Goal: Task Accomplishment & Management: Manage account settings

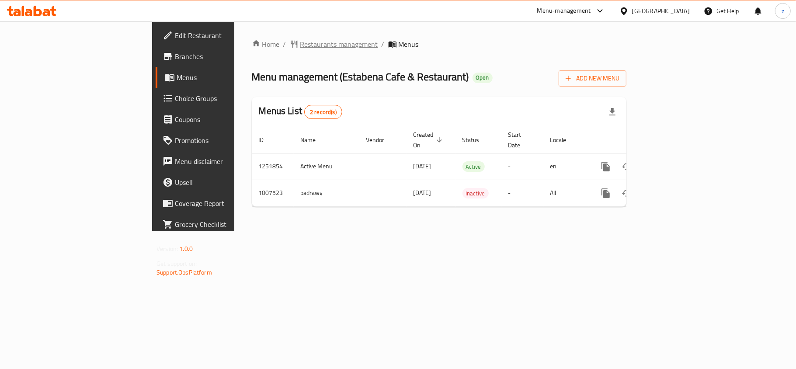
click at [300, 48] on span "Restaurants management" at bounding box center [339, 44] width 78 height 10
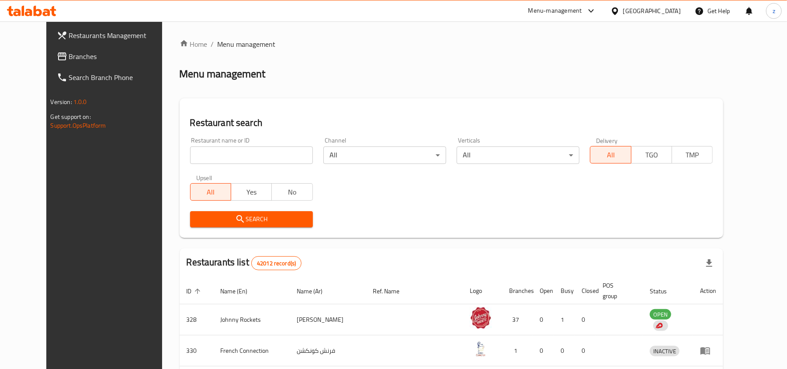
click at [50, 64] on link "Branches" at bounding box center [114, 56] width 128 height 21
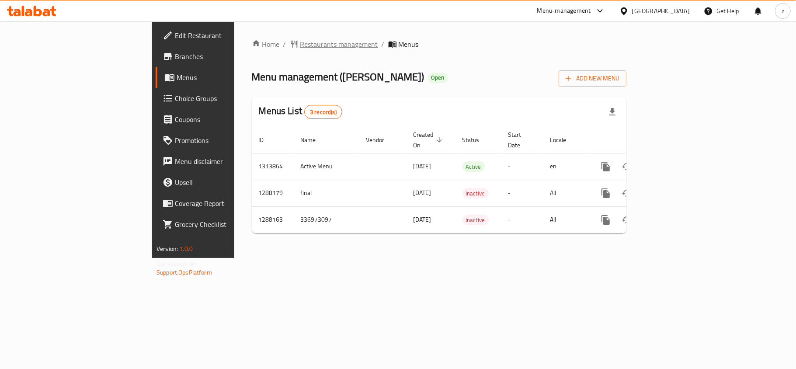
click at [300, 45] on span "Restaurants management" at bounding box center [339, 44] width 78 height 10
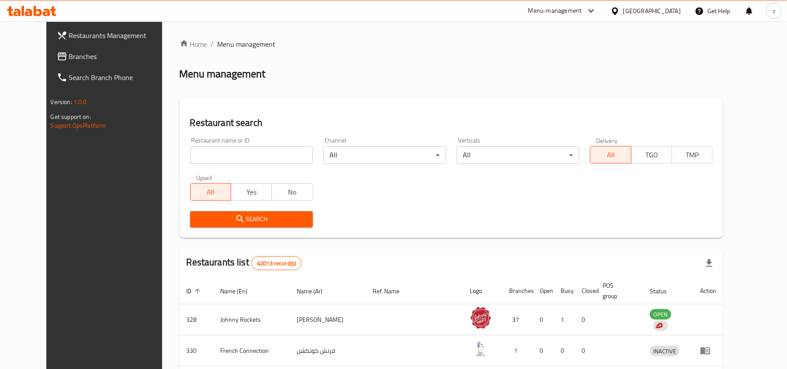
click at [69, 57] on span "Branches" at bounding box center [120, 56] width 102 height 10
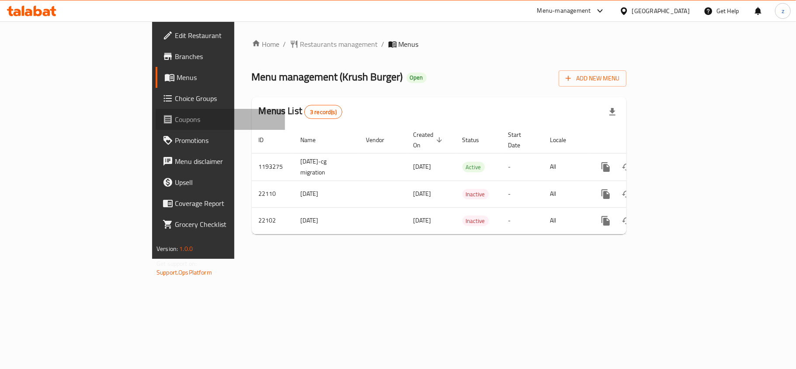
click at [175, 123] on span "Coupons" at bounding box center [226, 119] width 103 height 10
click at [175, 98] on span "Choice Groups" at bounding box center [226, 98] width 103 height 10
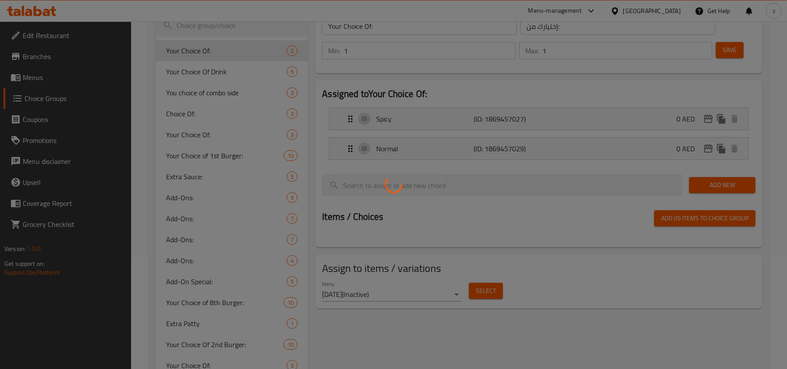
scroll to position [175, 0]
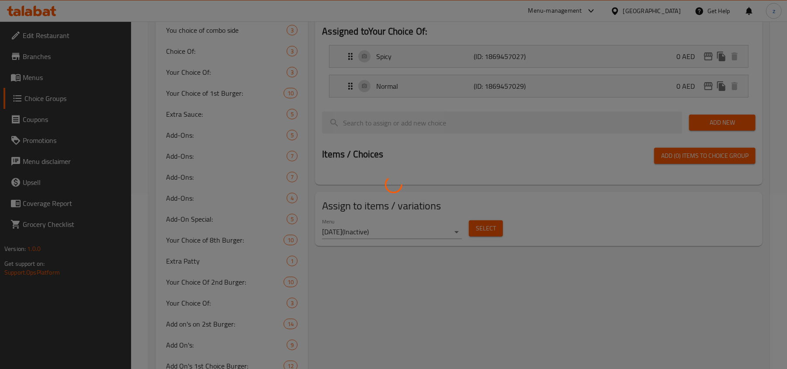
click at [242, 210] on div at bounding box center [393, 184] width 787 height 369
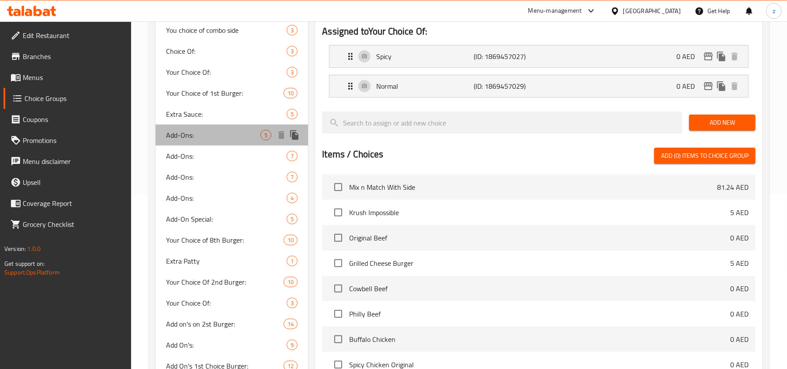
click at [203, 130] on span "Add-Ons:" at bounding box center [213, 135] width 94 height 10
type input "Add-Ons:"
type input "الإضافات:"
type input "0"
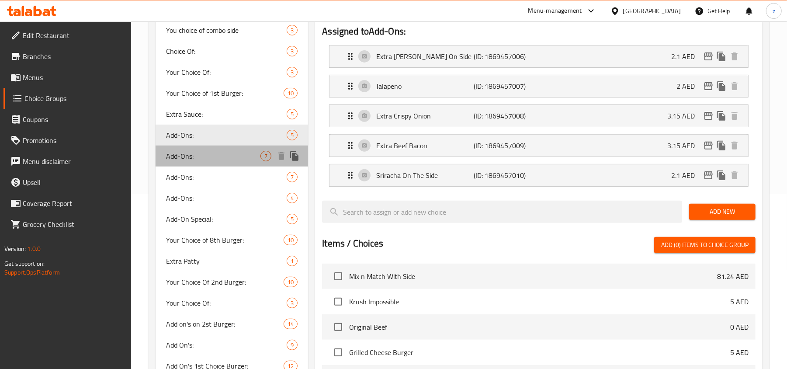
click at [203, 155] on span "Add-Ons:" at bounding box center [213, 156] width 94 height 10
type input "6"
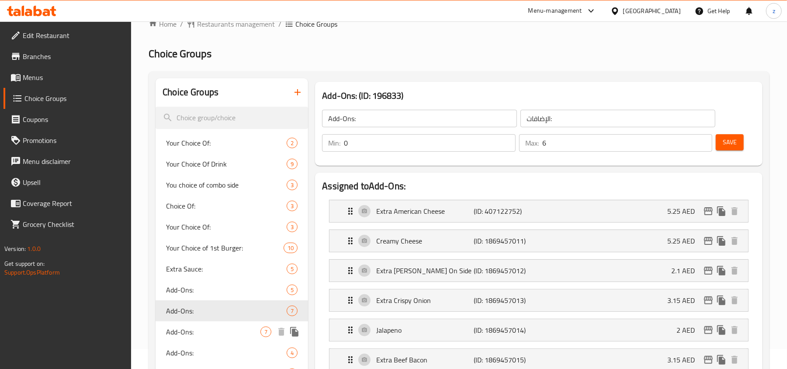
scroll to position [0, 0]
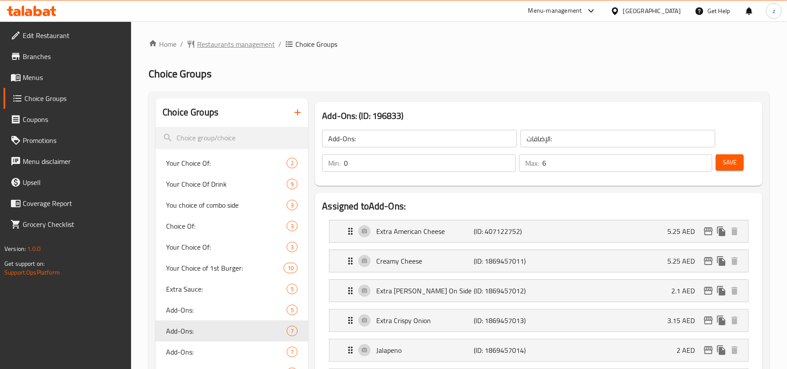
click at [221, 44] on span "Restaurants management" at bounding box center [236, 44] width 78 height 10
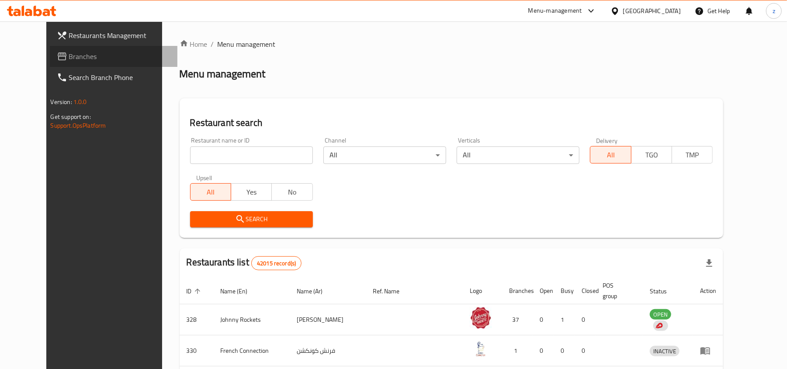
click at [69, 57] on span "Branches" at bounding box center [120, 56] width 102 height 10
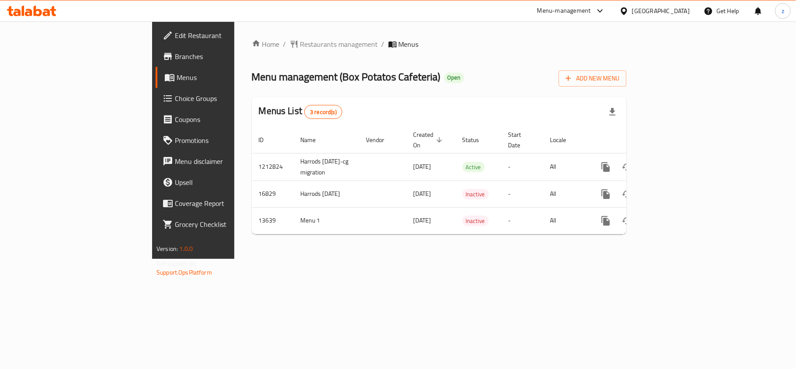
click at [242, 35] on div "Home / Restaurants management / Menus Menu management ( Box Potatos Cafeteria )…" at bounding box center [439, 139] width 410 height 237
click at [300, 46] on span "Restaurants management" at bounding box center [339, 44] width 78 height 10
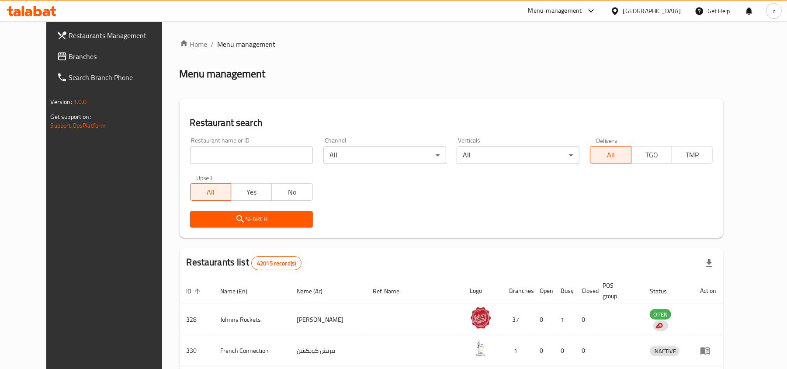
click at [46, 56] on div "Restaurants Management Branches Search Branch Phone Version: 1.0.0 Get support …" at bounding box center [393, 324] width 695 height 606
click at [75, 46] on link "Branches" at bounding box center [114, 56] width 128 height 21
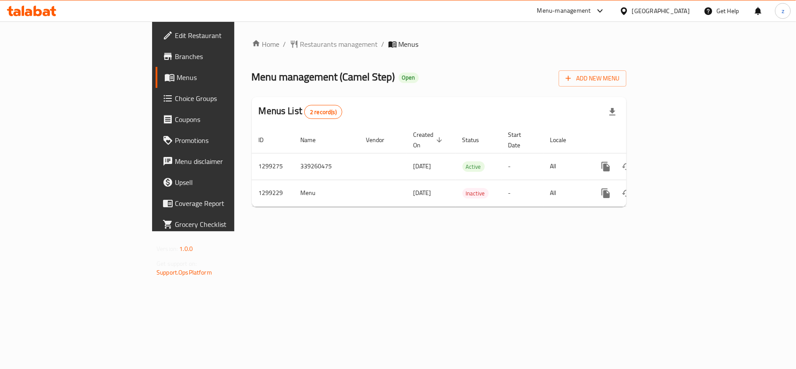
click at [300, 45] on span "Restaurants management" at bounding box center [339, 44] width 78 height 10
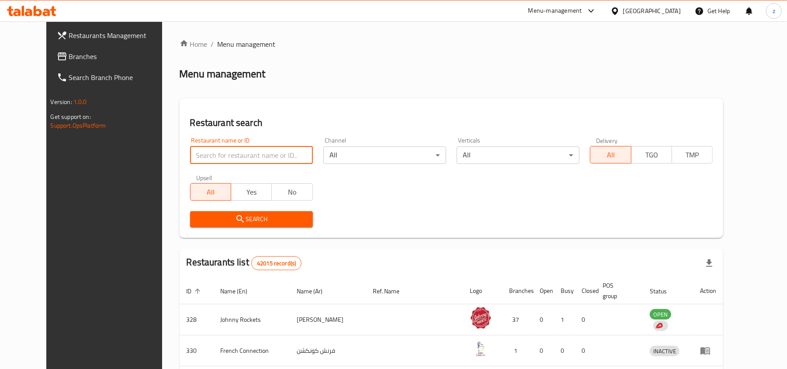
click at [219, 151] on input "search" at bounding box center [251, 154] width 123 height 17
paste input "701264"
type input "701264"
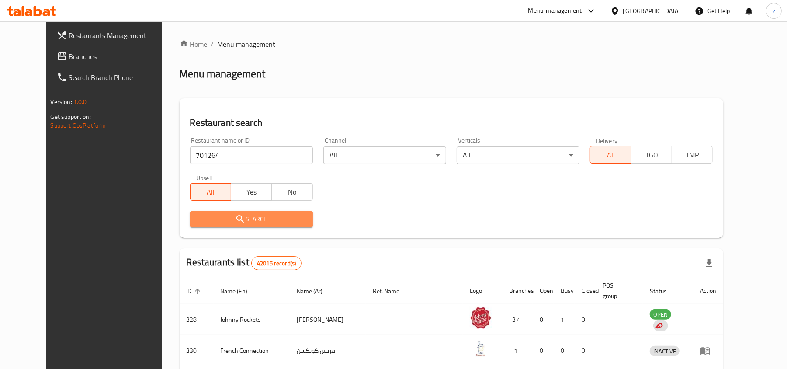
click at [253, 216] on span "Search" at bounding box center [251, 219] width 109 height 11
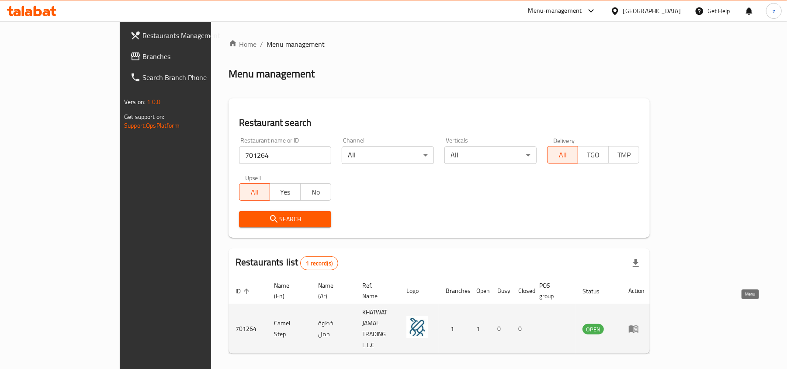
click at [639, 324] on icon "enhanced table" at bounding box center [634, 329] width 10 height 10
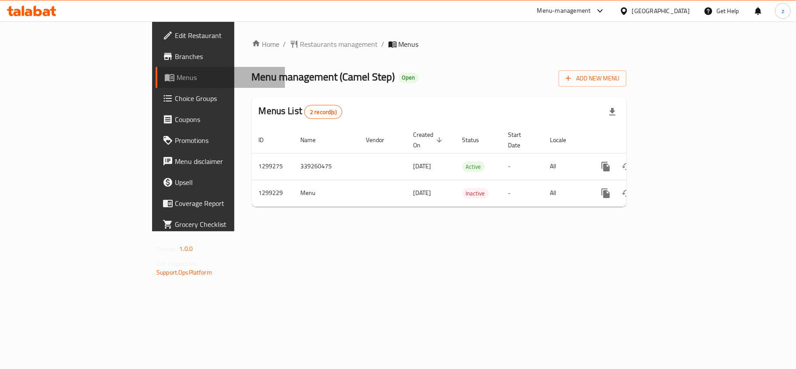
click at [156, 67] on link "Menus" at bounding box center [220, 77] width 129 height 21
click at [175, 103] on span "Choice Groups" at bounding box center [226, 98] width 103 height 10
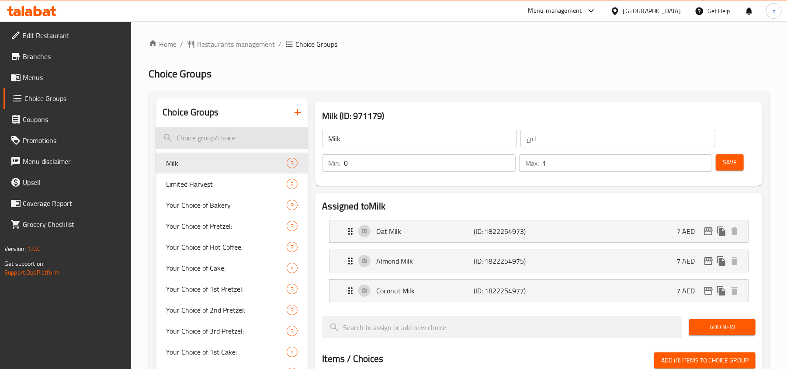
click at [219, 136] on input "search" at bounding box center [232, 138] width 153 height 22
paste input "Sweetene"
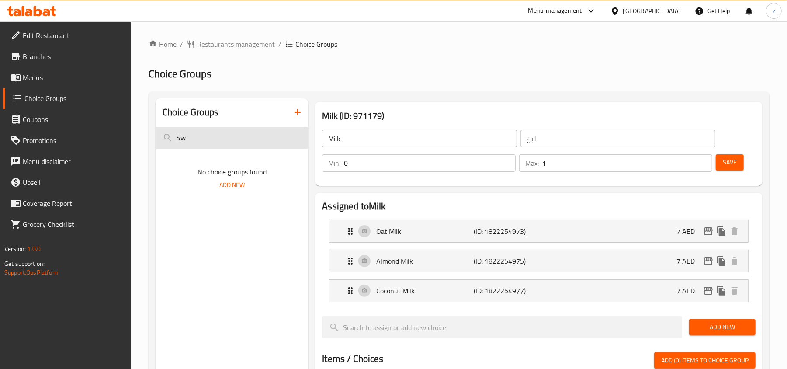
type input "S"
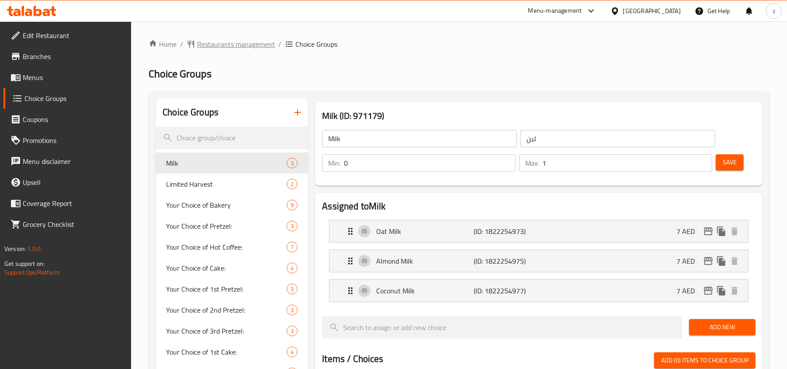
click at [223, 48] on span "Restaurants management" at bounding box center [236, 44] width 78 height 10
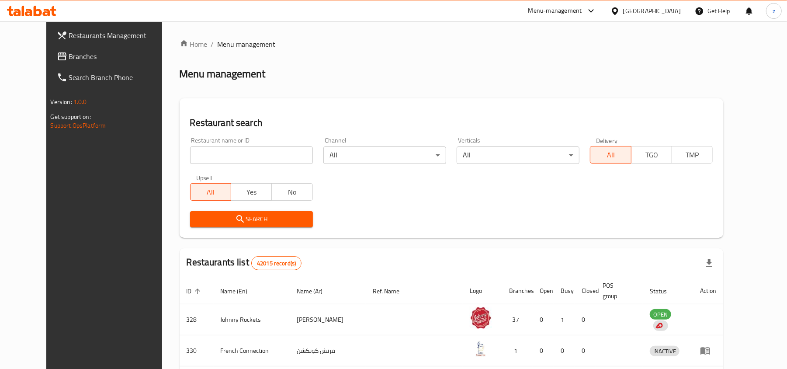
click at [205, 152] on input "search" at bounding box center [251, 154] width 123 height 17
click at [70, 53] on span "Branches" at bounding box center [120, 56] width 102 height 10
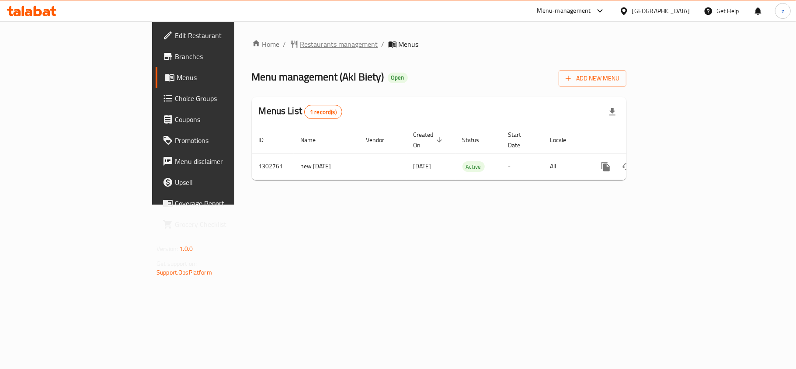
click at [300, 42] on span "Restaurants management" at bounding box center [339, 44] width 78 height 10
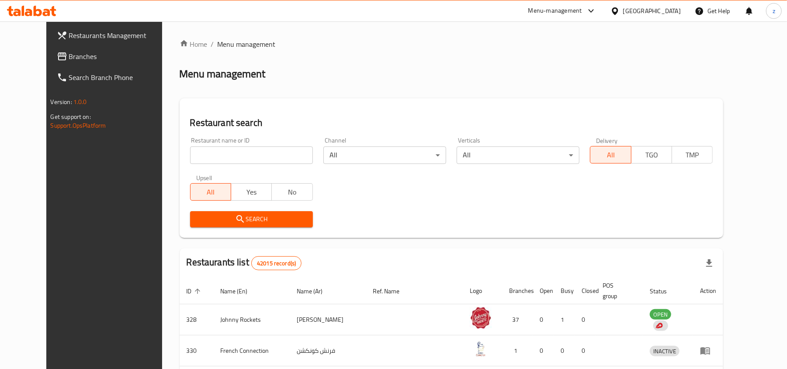
click at [223, 153] on input "search" at bounding box center [251, 154] width 123 height 17
paste input "702314"
type input "702314"
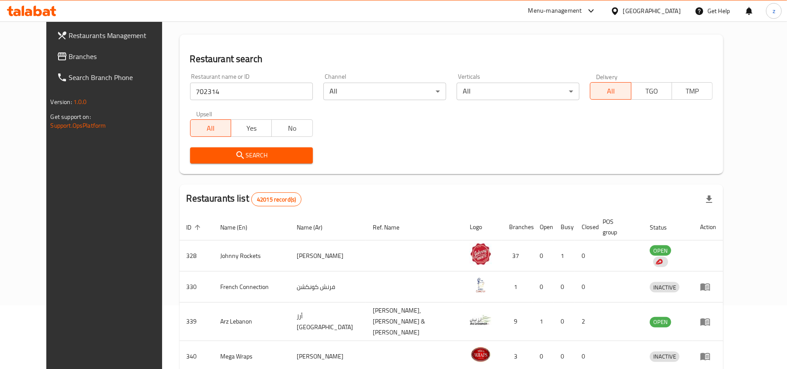
scroll to position [175, 0]
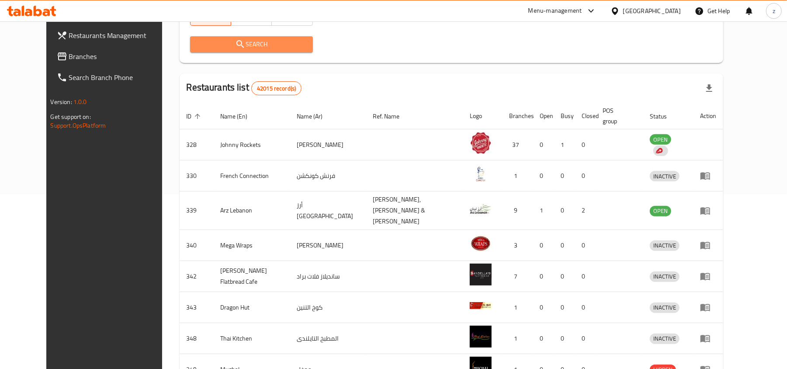
click at [233, 48] on span "Search" at bounding box center [251, 44] width 109 height 11
click at [233, 48] on div at bounding box center [393, 184] width 787 height 369
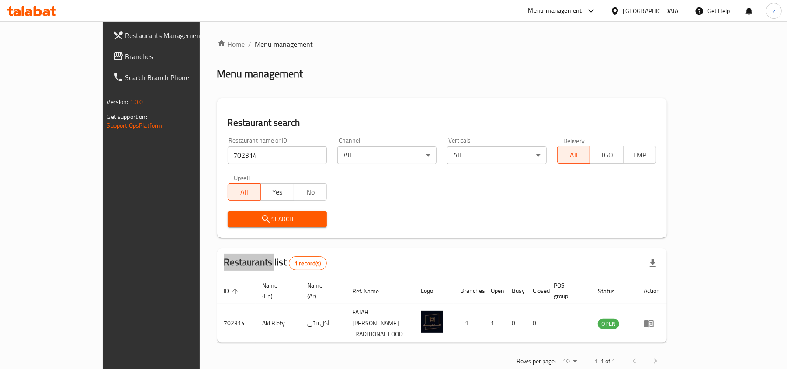
scroll to position [4, 0]
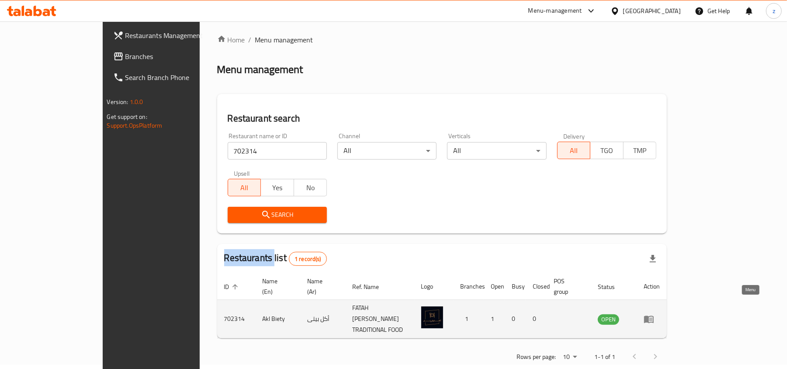
click at [654, 316] on icon "enhanced table" at bounding box center [649, 319] width 10 height 7
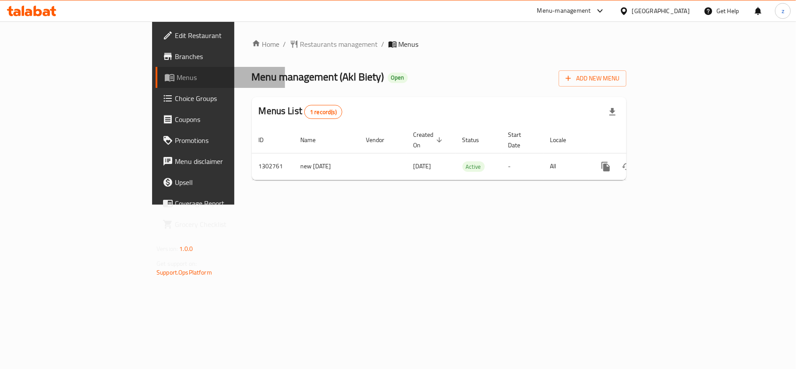
click at [156, 83] on link "Menus" at bounding box center [220, 77] width 129 height 21
click at [175, 32] on span "Edit Restaurant" at bounding box center [226, 35] width 103 height 10
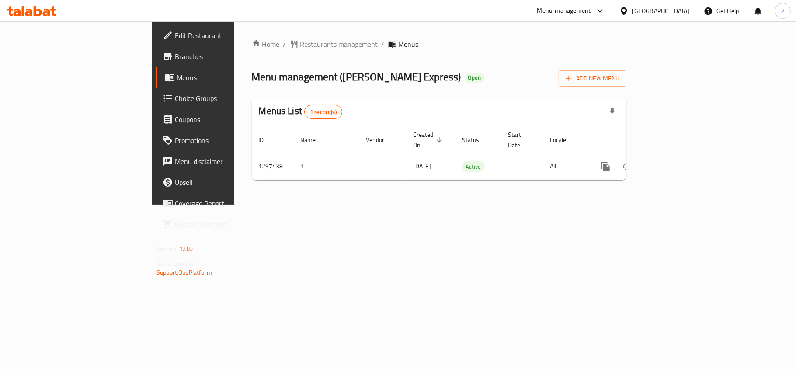
click at [300, 45] on span "Restaurants management" at bounding box center [339, 44] width 78 height 10
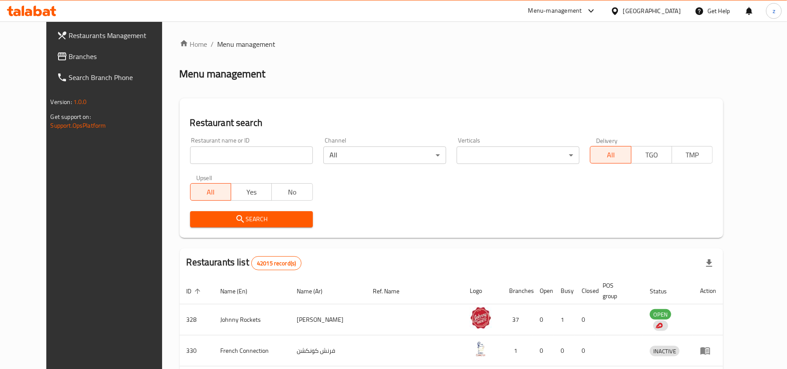
click at [247, 156] on input "search" at bounding box center [251, 154] width 123 height 17
paste input "699976"
type input "699976"
click at [230, 233] on div "Restaurant search Restaurant name or ID 699976 Restaurant name or ID Channel Al…" at bounding box center [452, 167] width 544 height 139
click at [231, 233] on div "Restaurant search Restaurant name or ID 699976 Restaurant name or ID Channel Al…" at bounding box center [452, 167] width 544 height 139
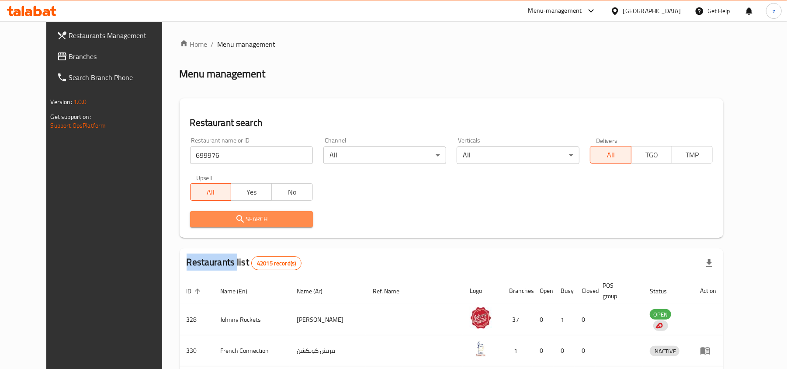
click at [239, 224] on span "Search" at bounding box center [251, 219] width 109 height 11
click at [239, 224] on div at bounding box center [393, 184] width 787 height 369
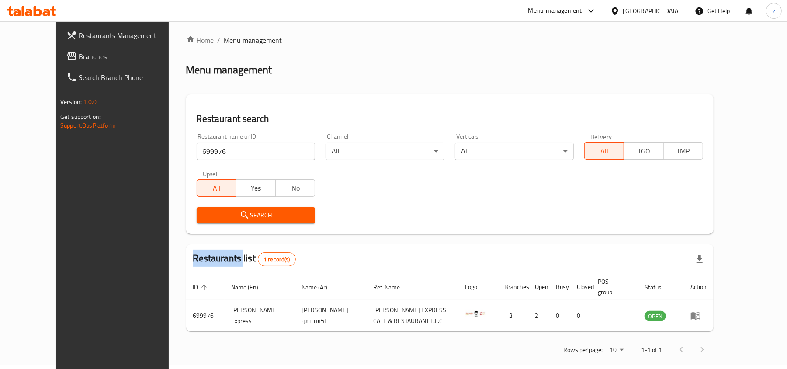
scroll to position [4, 0]
drag, startPoint x: 751, startPoint y: 309, endPoint x: 745, endPoint y: 306, distance: 6.3
click at [701, 312] on icon "enhanced table" at bounding box center [696, 315] width 10 height 7
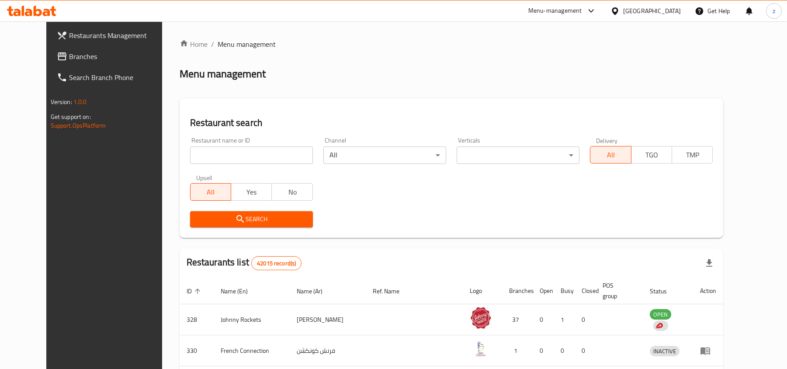
scroll to position [4, 0]
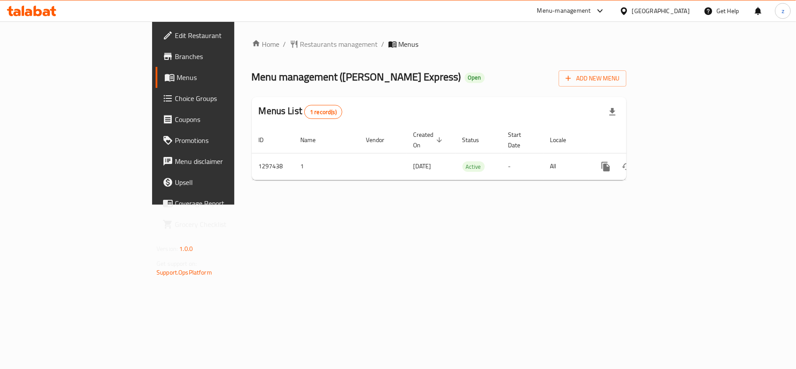
click at [175, 31] on span "Edit Restaurant" at bounding box center [226, 35] width 103 height 10
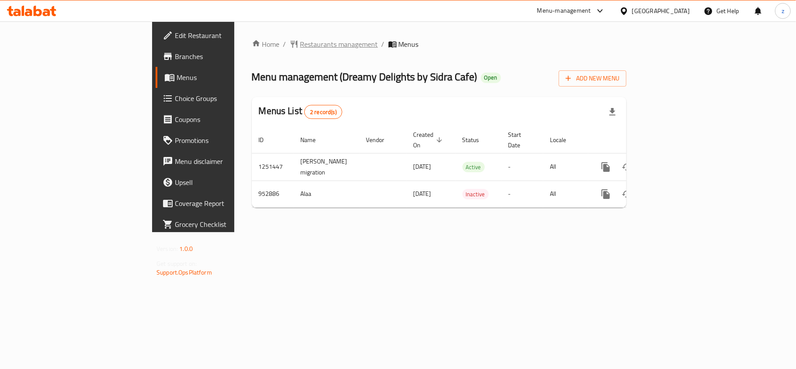
click at [300, 48] on span "Restaurants management" at bounding box center [339, 44] width 78 height 10
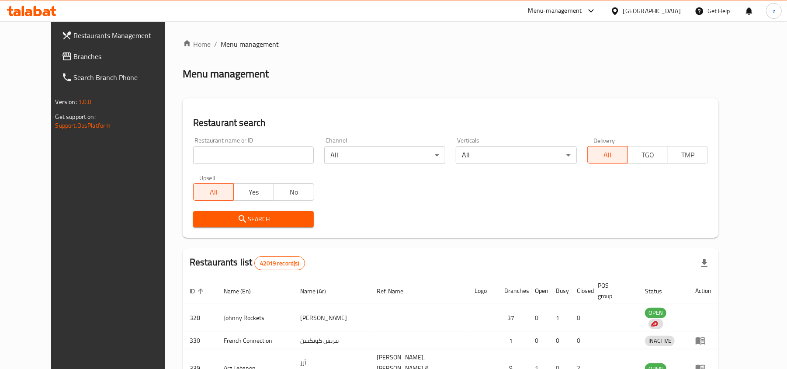
click at [233, 158] on div at bounding box center [393, 184] width 787 height 369
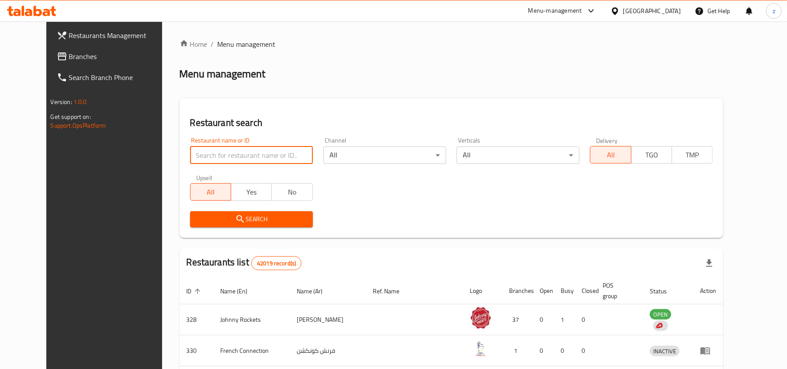
click at [233, 157] on input "search" at bounding box center [251, 154] width 123 height 17
paste input "659448"
type input "659448"
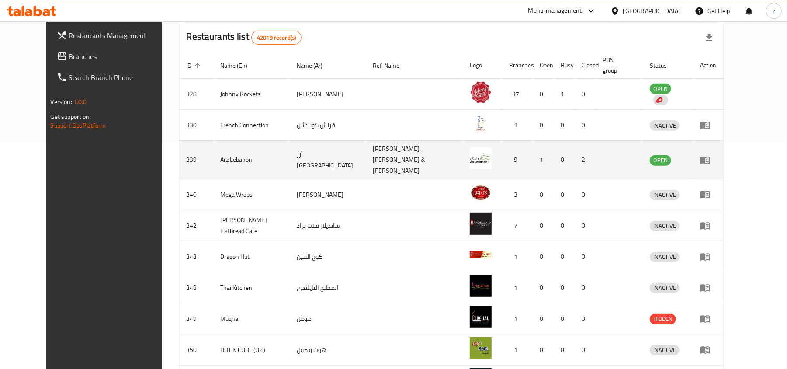
scroll to position [109, 0]
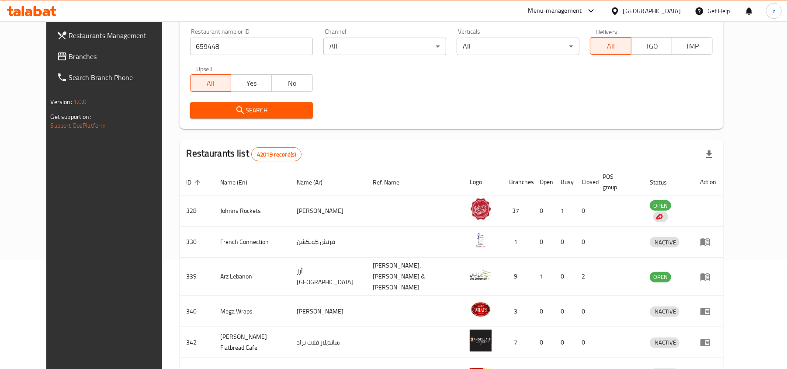
click at [249, 115] on span "Search" at bounding box center [251, 110] width 109 height 11
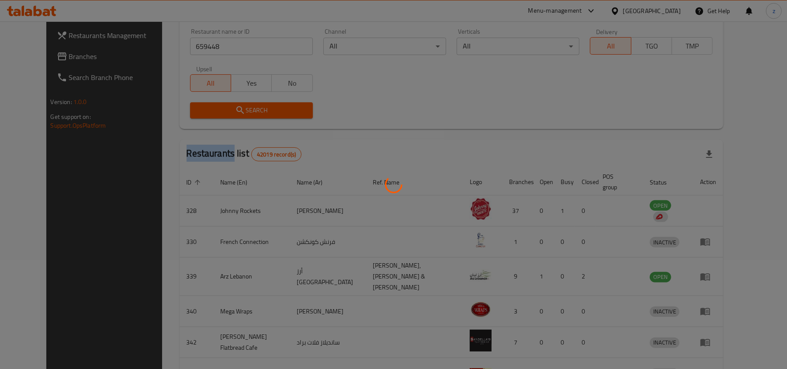
click at [245, 116] on div at bounding box center [393, 184] width 787 height 369
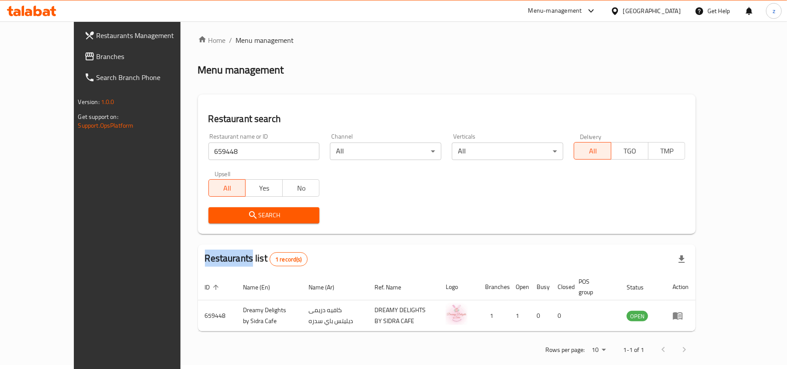
scroll to position [4, 0]
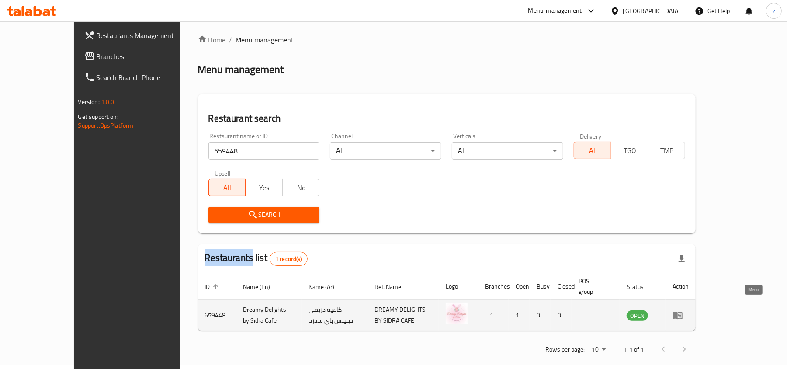
click at [683, 312] on icon "enhanced table" at bounding box center [678, 315] width 10 height 7
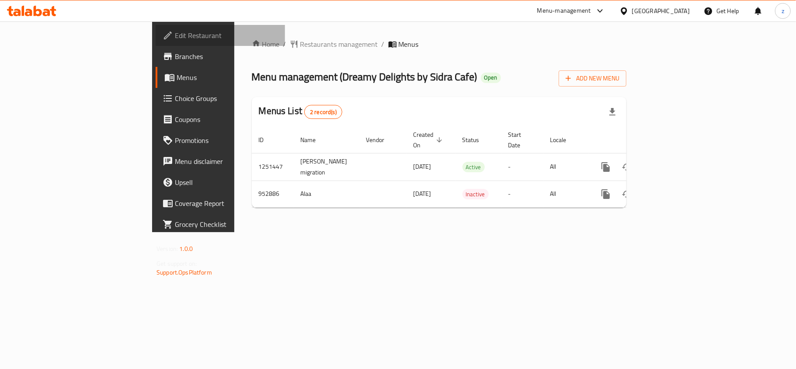
click at [175, 37] on span "Edit Restaurant" at bounding box center [226, 35] width 103 height 10
click at [175, 93] on span "Choice Groups" at bounding box center [226, 98] width 103 height 10
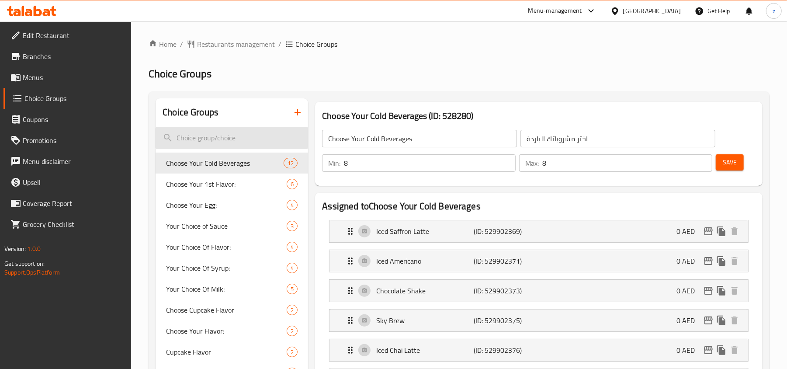
click at [229, 138] on input "search" at bounding box center [232, 138] width 153 height 22
paste input "Choose Cupcake Flavor"
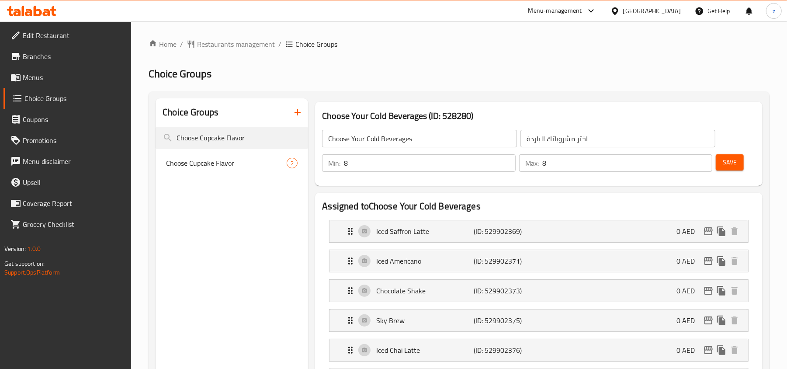
type input "Choose Cupcake Flavor"
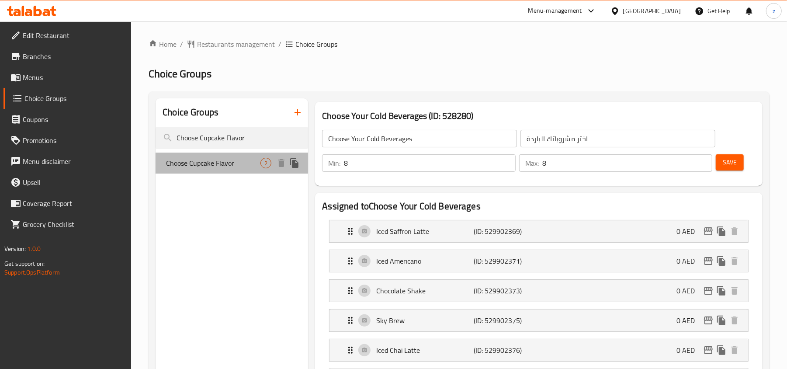
click at [227, 167] on span "Choose Cupcake Flavor" at bounding box center [213, 163] width 94 height 10
type input "Choose Cupcake Flavor"
type input "اختر نكهة كب كيك"
type input "1"
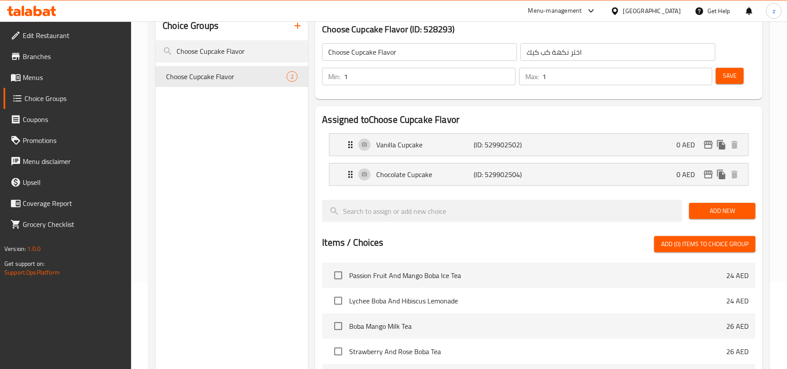
scroll to position [58, 0]
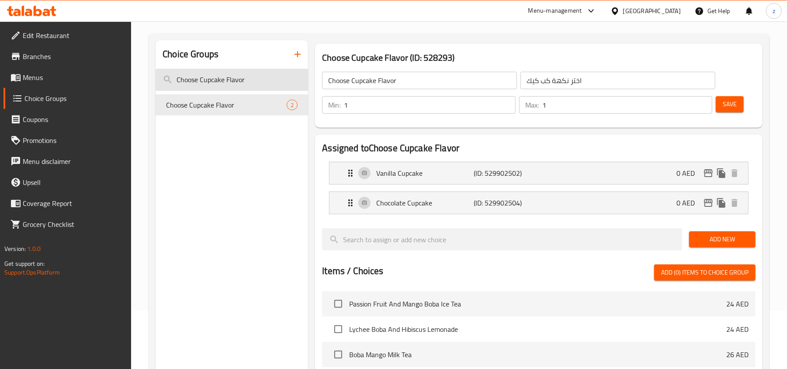
click at [215, 80] on input "Choose Cupcake Flavor" at bounding box center [232, 80] width 153 height 22
paste input "the Quantity"
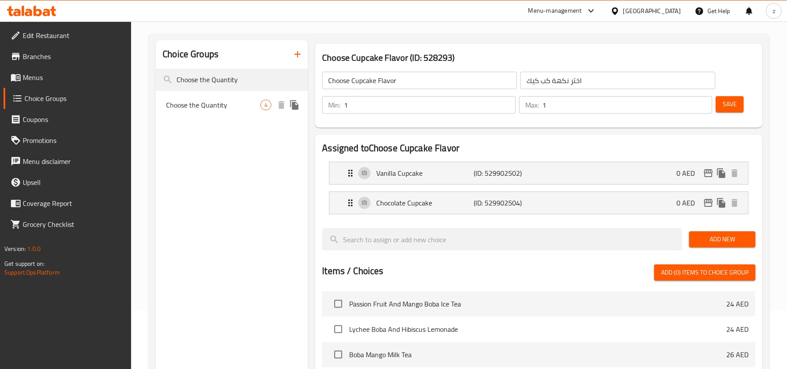
type input "Choose the Quantity"
click at [217, 104] on span "Choose the Quantity" at bounding box center [213, 105] width 94 height 10
type input "Choose the Quantity"
type input "اختر الكمية"
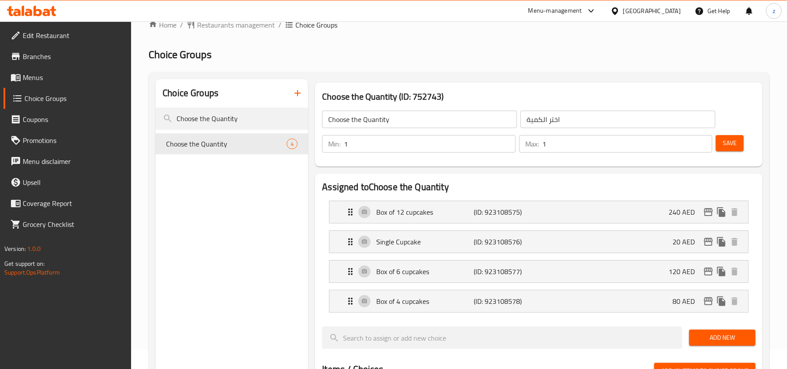
scroll to position [0, 0]
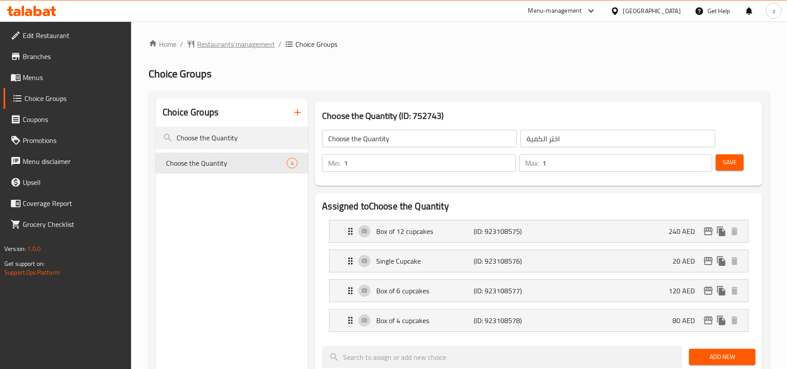
click at [223, 40] on span "Restaurants management" at bounding box center [236, 44] width 78 height 10
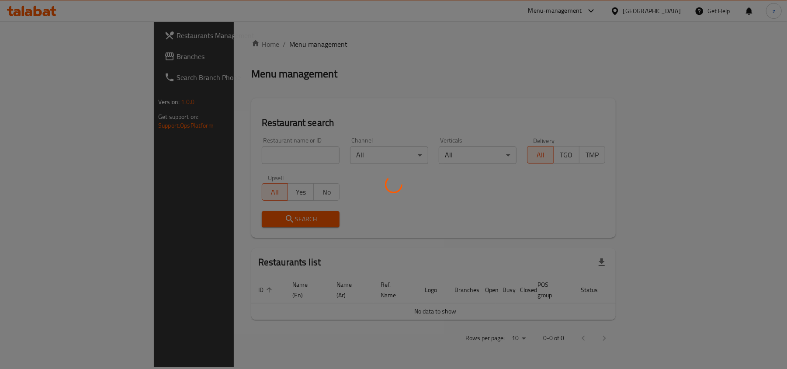
click at [52, 51] on div at bounding box center [393, 184] width 787 height 369
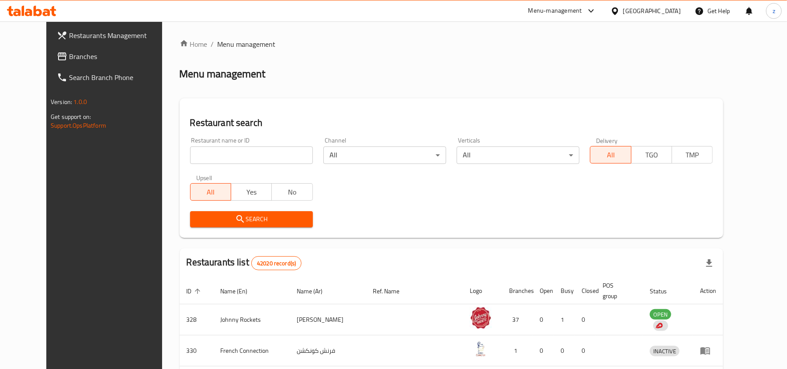
click at [69, 52] on span "Branches" at bounding box center [120, 56] width 102 height 10
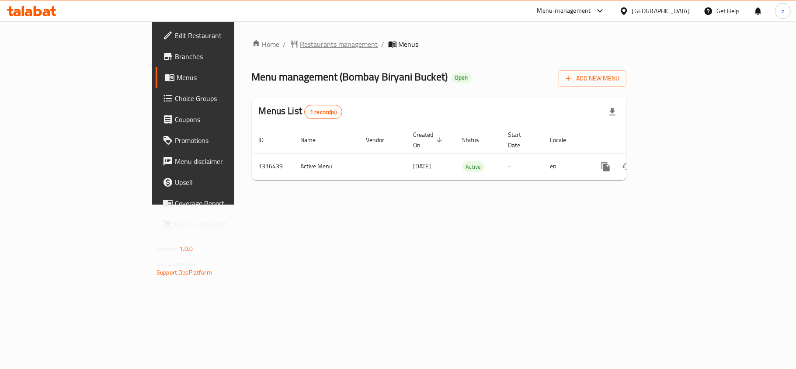
click at [300, 48] on span "Restaurants management" at bounding box center [339, 44] width 78 height 10
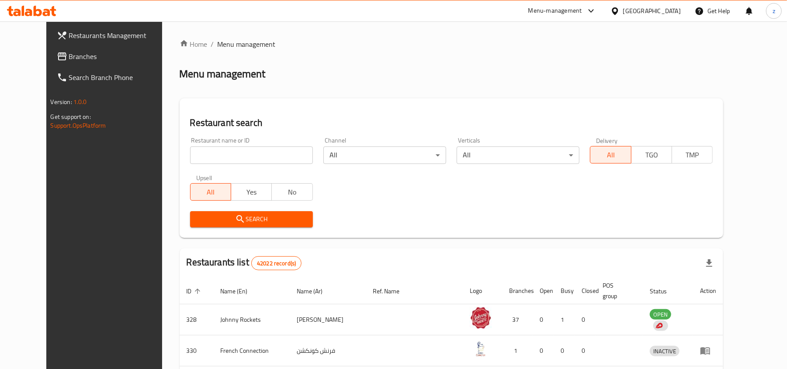
click at [69, 54] on span "Branches" at bounding box center [120, 56] width 102 height 10
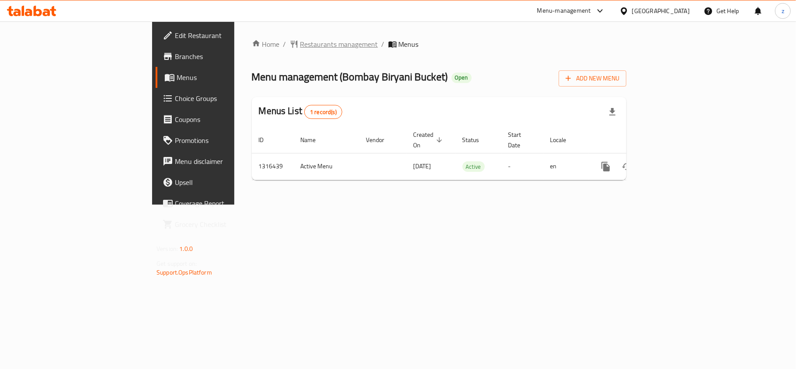
click at [300, 45] on span "Restaurants management" at bounding box center [339, 44] width 78 height 10
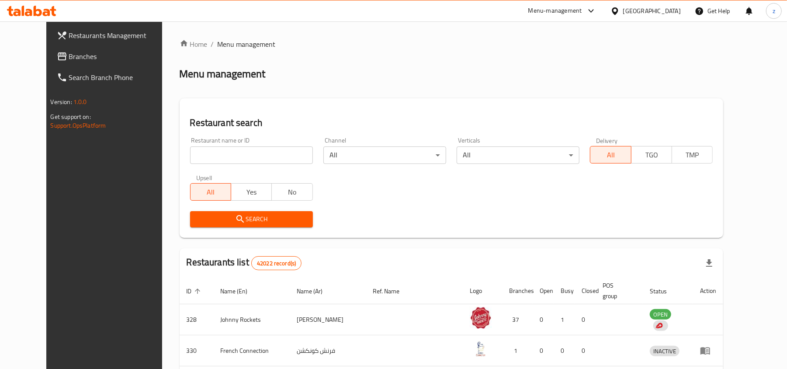
click at [211, 154] on input "search" at bounding box center [251, 154] width 123 height 17
paste input "707519"
type input "707519"
click button "Search" at bounding box center [251, 219] width 123 height 16
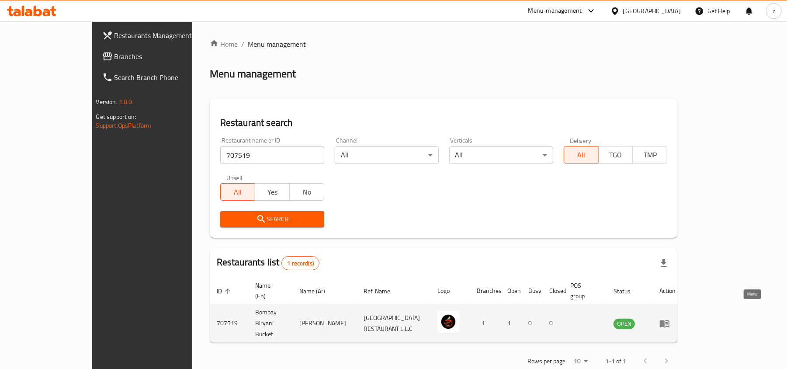
click at [670, 320] on icon "enhanced table" at bounding box center [665, 323] width 10 height 7
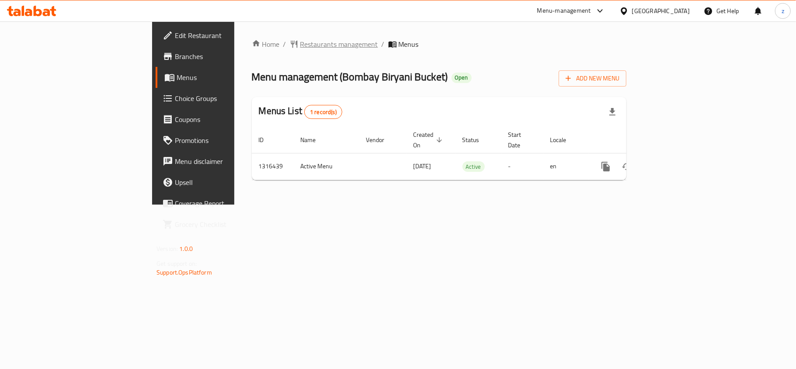
click at [300, 42] on span "Restaurants management" at bounding box center [339, 44] width 78 height 10
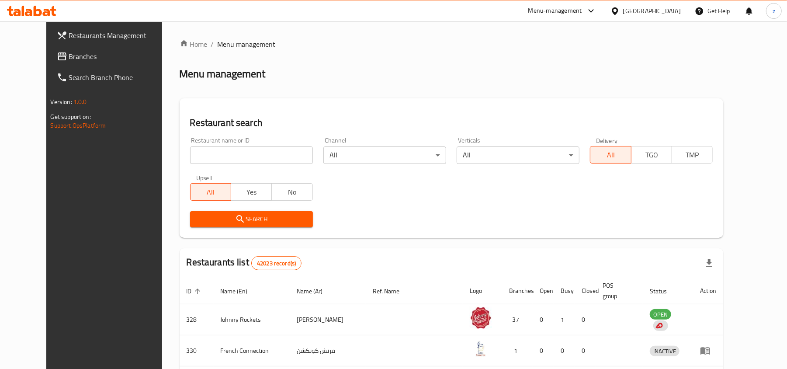
click at [69, 60] on span "Branches" at bounding box center [120, 56] width 102 height 10
